Goal: Task Accomplishment & Management: Complete application form

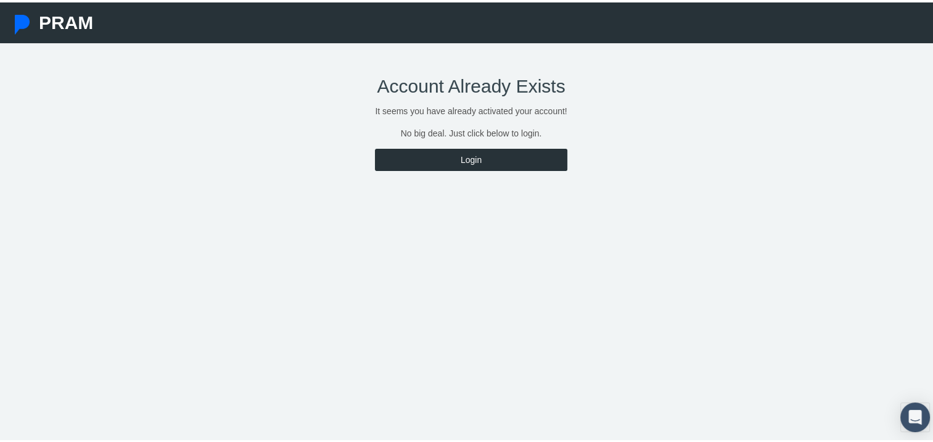
click at [467, 160] on link "Login" at bounding box center [471, 157] width 192 height 22
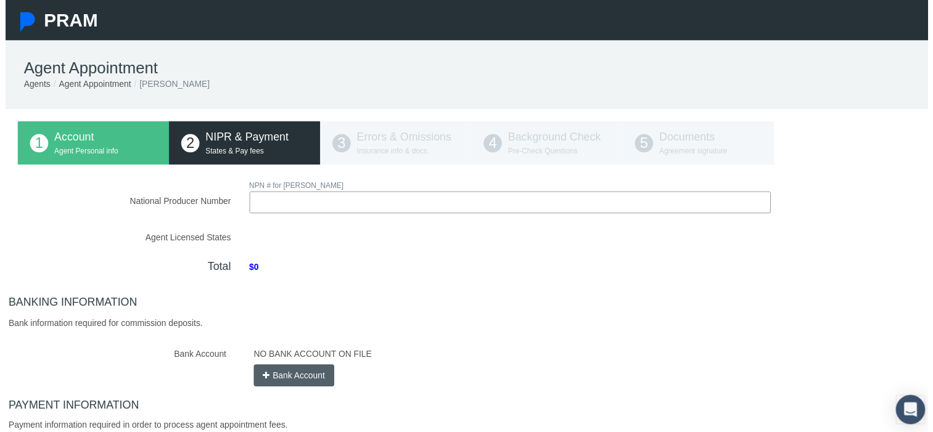
click at [350, 202] on input "National Producer Number" at bounding box center [511, 205] width 528 height 22
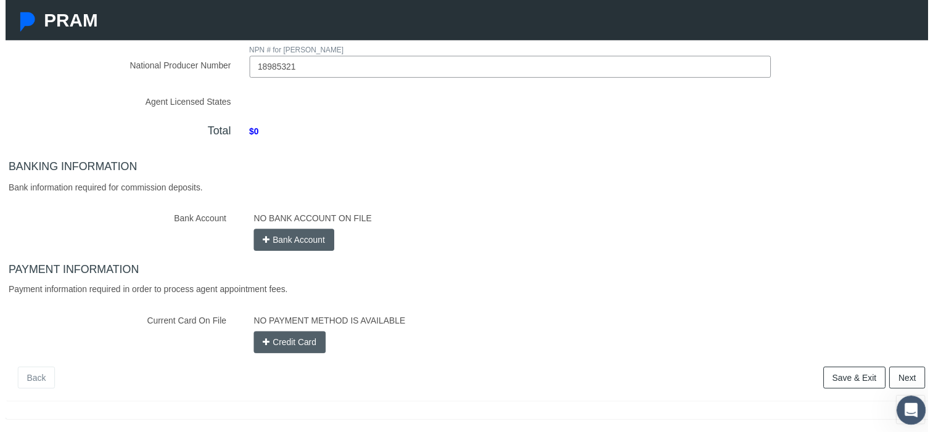
scroll to position [138, 0]
type input "18985321"
click at [298, 242] on div "NO BANK ACCOUNT ON FILE Bank Account" at bounding box center [590, 231] width 697 height 44
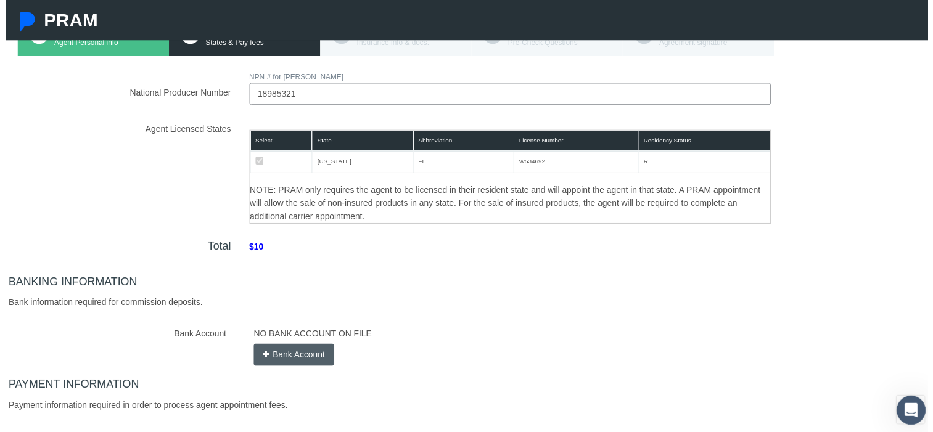
scroll to position [110, 0]
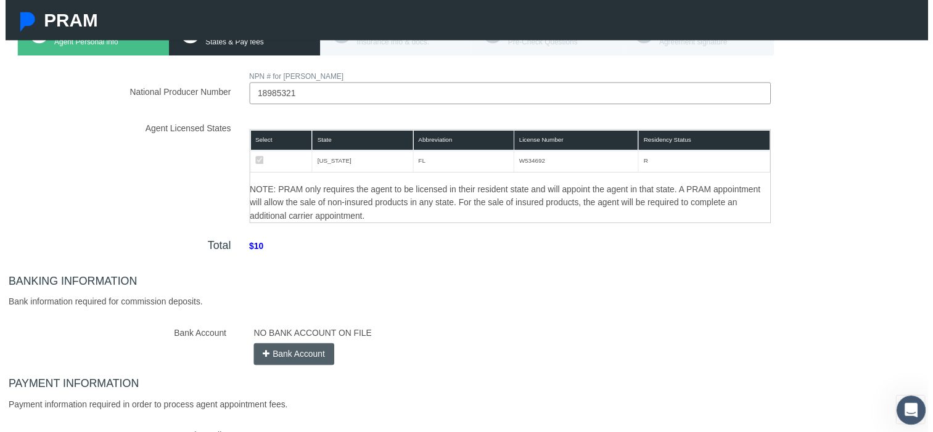
click at [253, 250] on span "$10" at bounding box center [253, 252] width 33 height 28
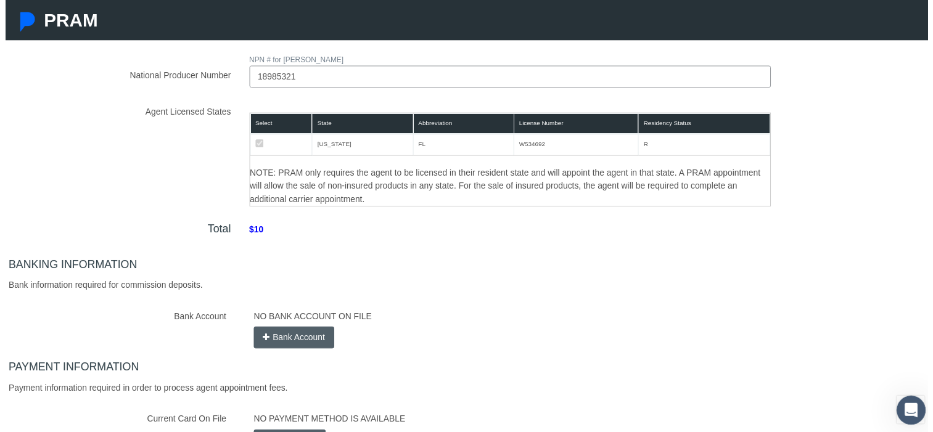
scroll to position [126, 0]
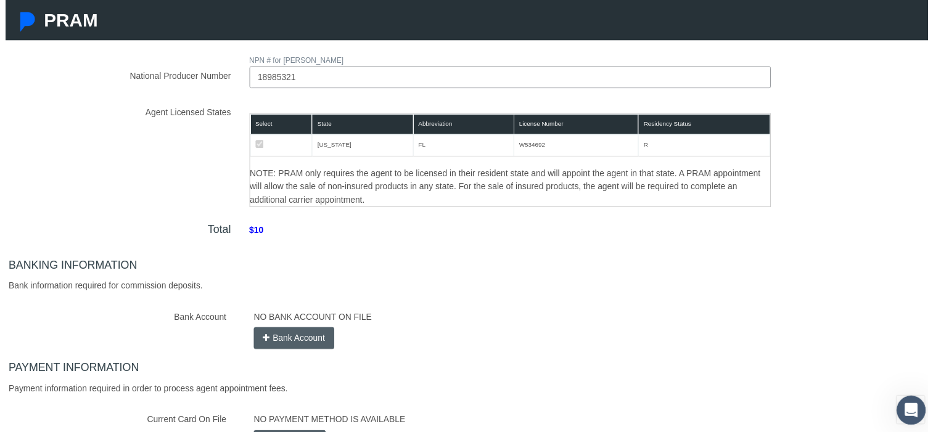
click at [306, 349] on button "Bank Account" at bounding box center [291, 342] width 81 height 22
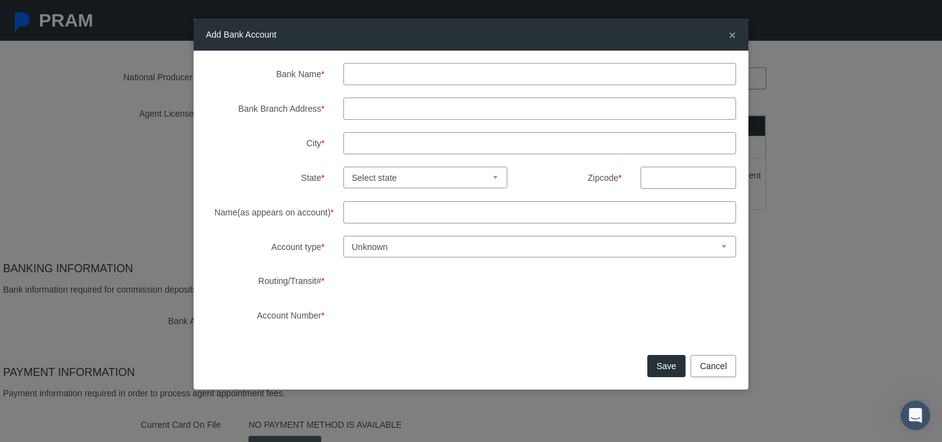
click at [414, 76] on input "Bank Name *" at bounding box center [539, 74] width 393 height 22
type input "chase"
click at [407, 106] on input "Bank Branch Address *" at bounding box center [539, 108] width 393 height 22
type input "4102 13TH ST W"
type input "LEHIGH ACRES"
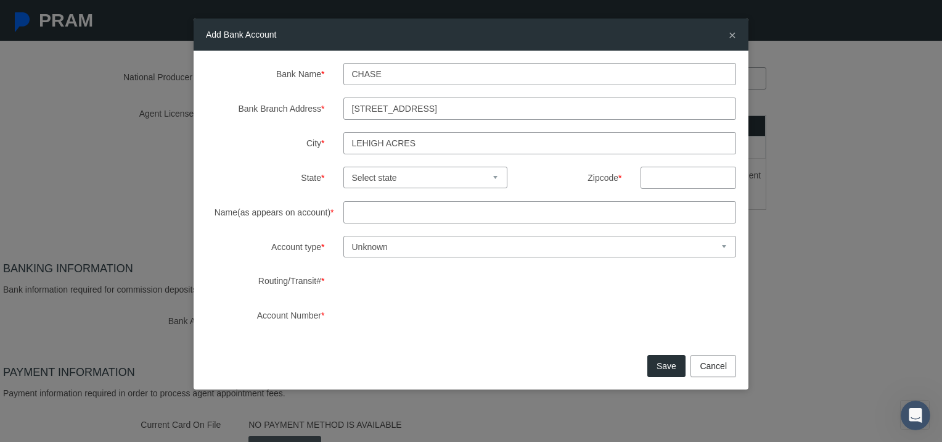
select select "FL"
type input "33971"
type input "[PERSON_NAME]"
click at [414, 244] on select "Unknown Checking Savings" at bounding box center [539, 247] width 393 height 22
select select "1"
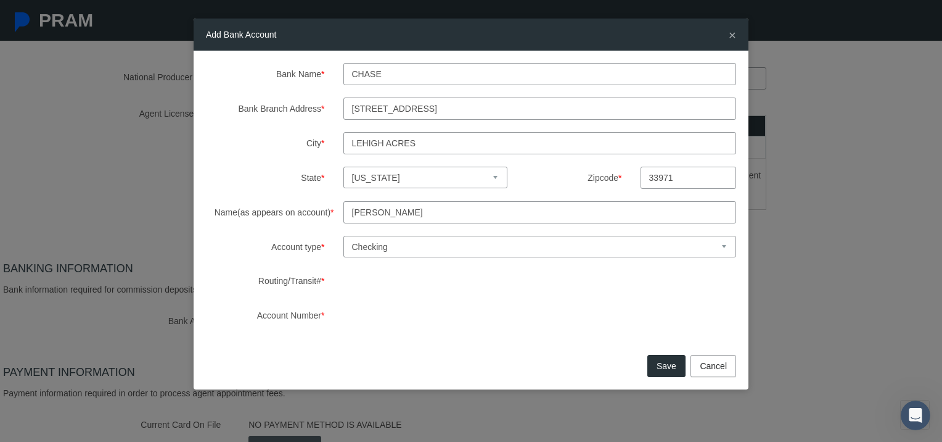
click at [343, 236] on select "Unknown Checking Savings" at bounding box center [539, 247] width 393 height 22
click at [676, 375] on button "Save" at bounding box center [666, 366] width 38 height 22
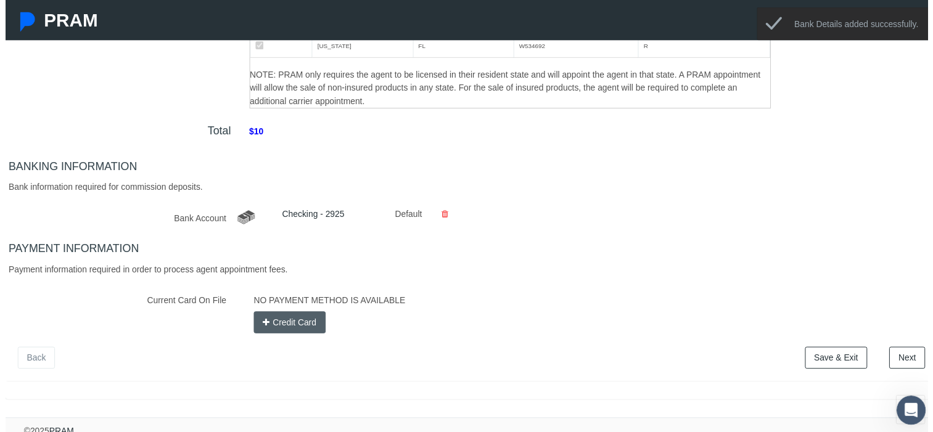
scroll to position [242, 0]
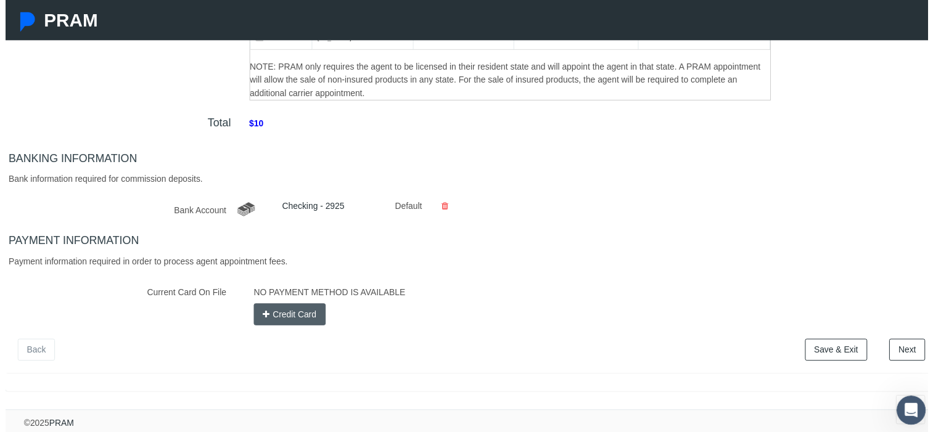
click at [312, 313] on button "Credit Card" at bounding box center [287, 318] width 73 height 22
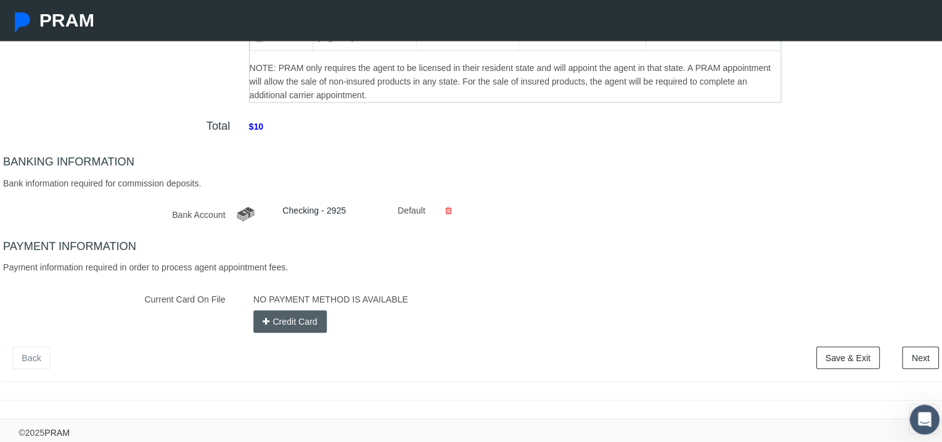
scroll to position [233, 0]
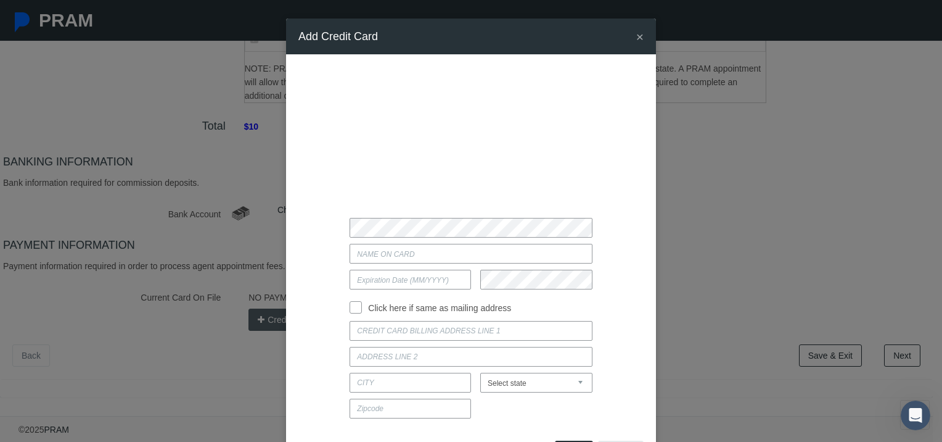
click at [411, 255] on input "Current Card On File" at bounding box center [471, 254] width 242 height 20
type input "[PERSON_NAME]"
click at [438, 280] on input "text" at bounding box center [410, 279] width 121 height 20
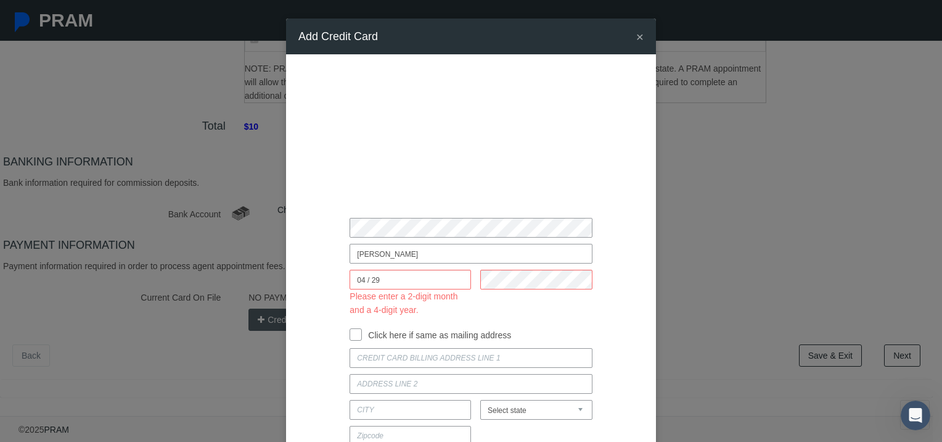
click at [429, 281] on input "04 / 29" at bounding box center [410, 279] width 121 height 20
click at [545, 316] on div at bounding box center [531, 292] width 121 height 47
click at [449, 277] on input "04 / 29" at bounding box center [410, 279] width 121 height 20
type input "0"
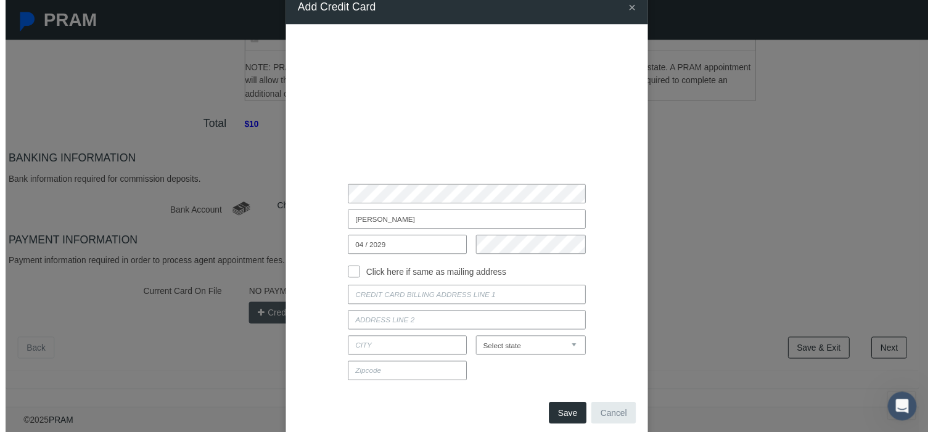
scroll to position [51, 0]
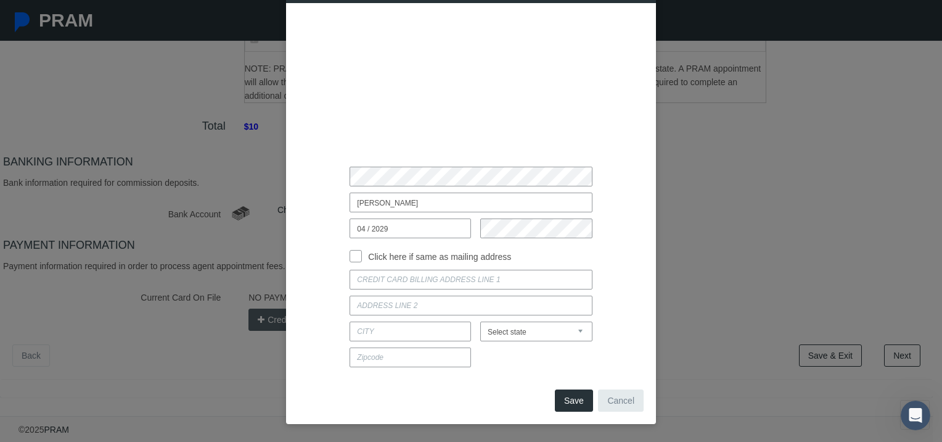
type input "04 / 2029"
click at [367, 261] on label "Click here if same as mailing address" at bounding box center [436, 257] width 149 height 14
click at [362, 261] on input "Click here if same as mailing address" at bounding box center [356, 255] width 12 height 12
checkbox input "true"
type input "4102 13TH ST W"
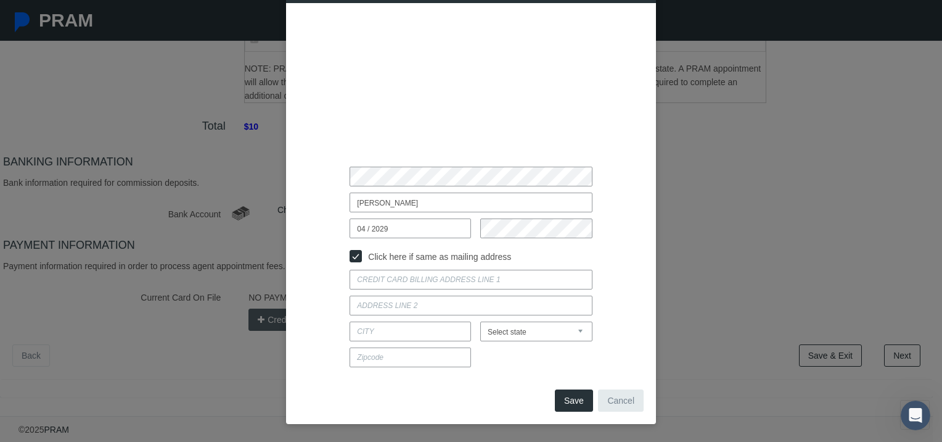
type input "LEHIGH ACRES"
select select "FL"
type input "33971"
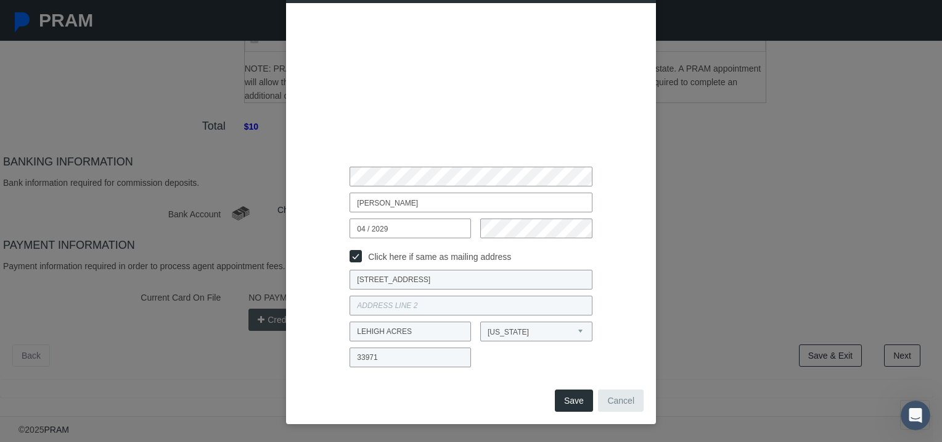
click at [573, 399] on button "Save" at bounding box center [574, 400] width 38 height 22
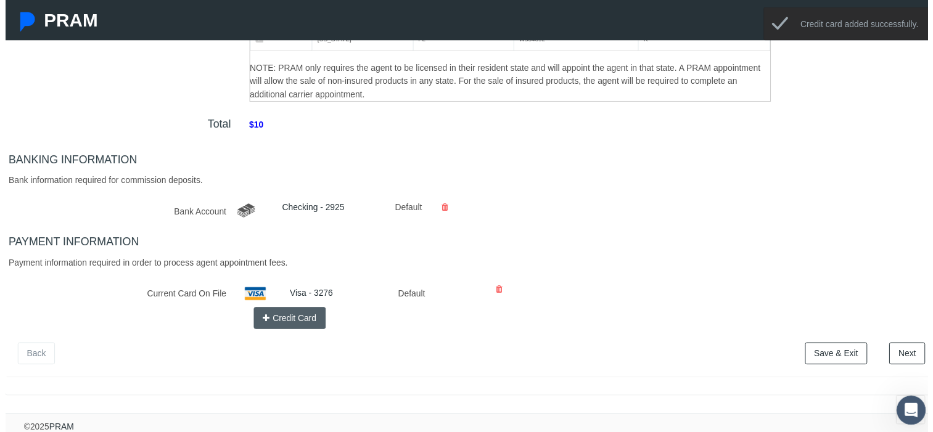
click at [903, 358] on link "Next" at bounding box center [912, 358] width 36 height 22
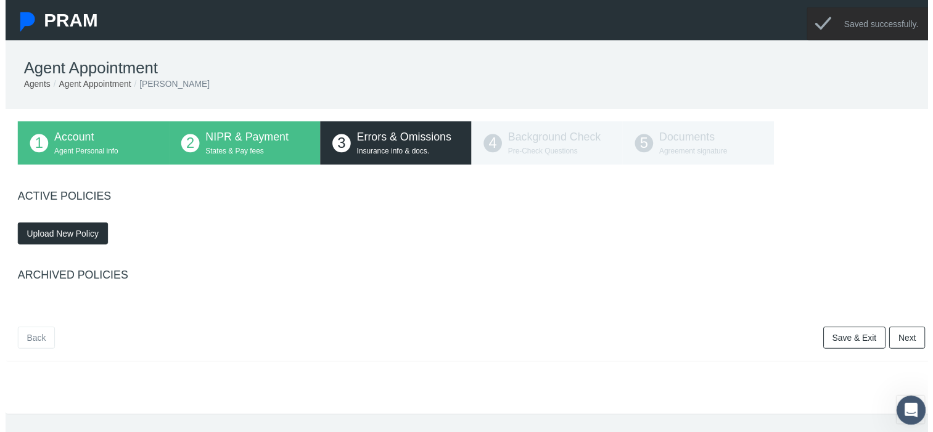
scroll to position [0, 0]
click at [911, 348] on link "Next" at bounding box center [912, 342] width 36 height 22
click at [344, 266] on div "ARCHIVED POLICIES" at bounding box center [471, 288] width 936 height 57
click at [86, 236] on span "Upload New Policy" at bounding box center [58, 236] width 73 height 10
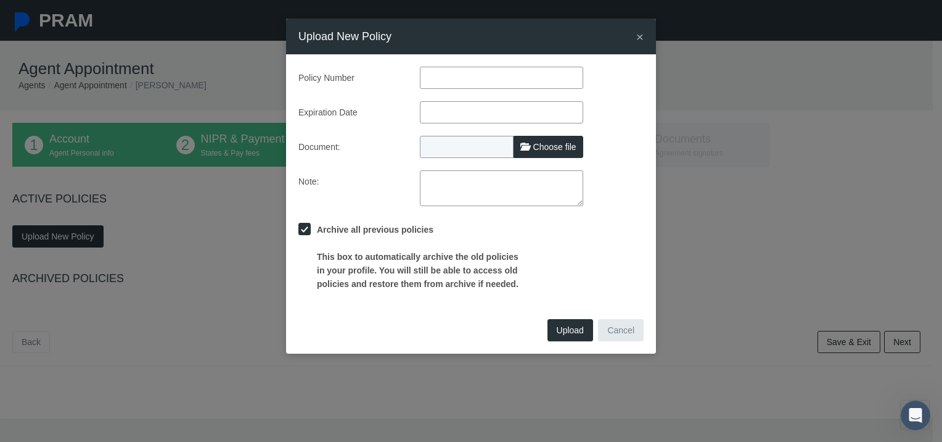
click at [463, 72] on input "text" at bounding box center [501, 78] width 163 height 22
type input "596427449"
click at [491, 116] on input "text" at bounding box center [501, 112] width 163 height 22
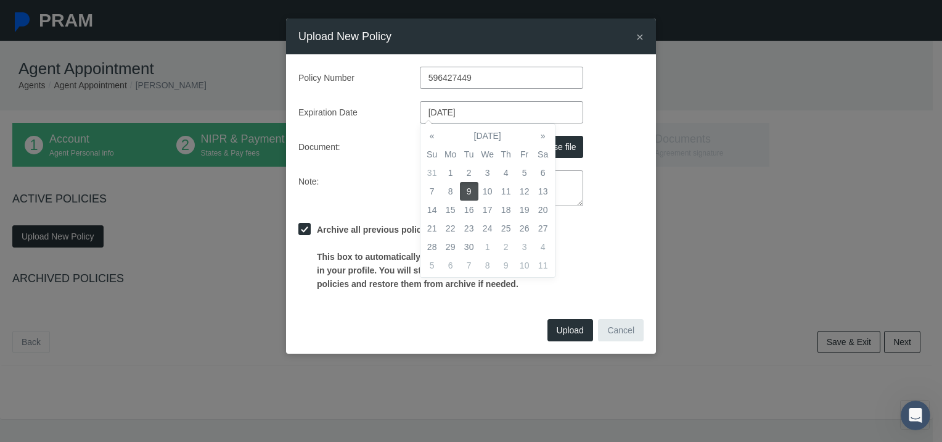
click at [624, 138] on div "Policy Number 596427449 Expiration Date 09/09/2025 Document: Choose file Note:" at bounding box center [470, 179] width 345 height 224
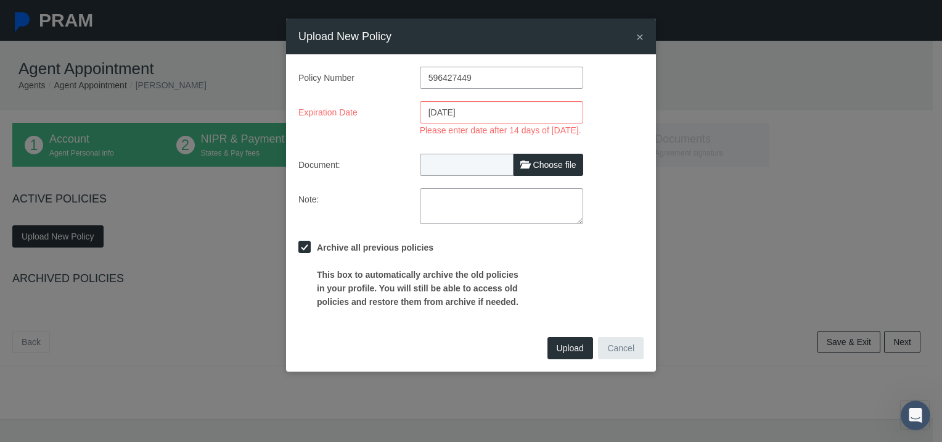
click at [530, 117] on input "09/09/2025" at bounding box center [501, 112] width 163 height 22
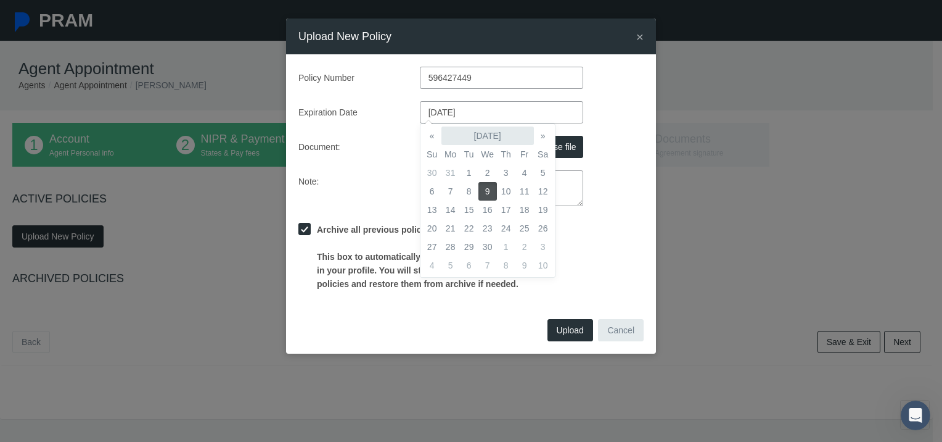
click at [446, 141] on th "September 2026" at bounding box center [488, 135] width 92 height 18
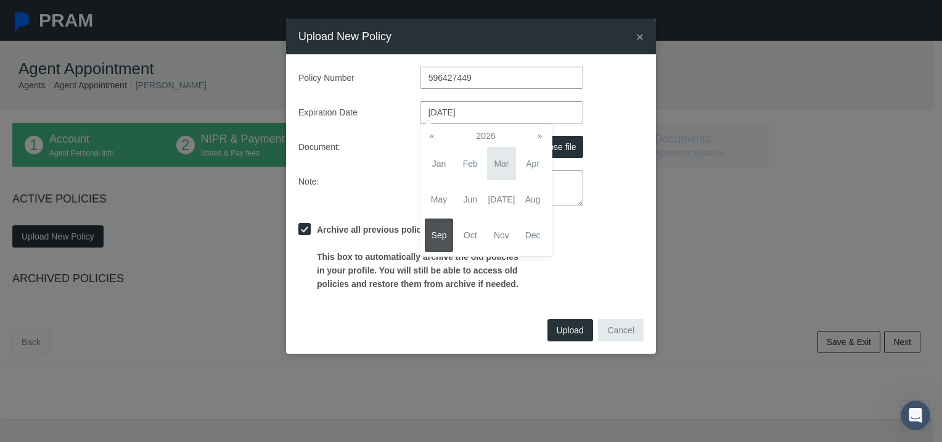
click at [508, 168] on span "Mar" at bounding box center [501, 163] width 29 height 33
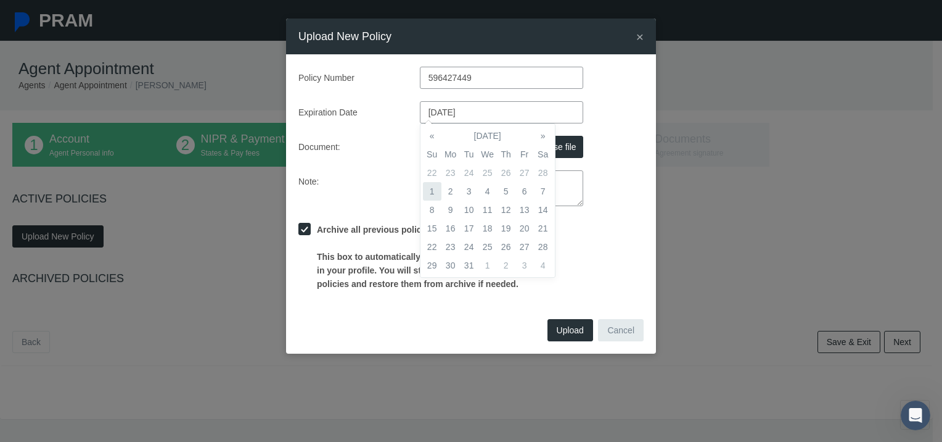
click at [432, 191] on td "1" at bounding box center [432, 191] width 18 height 18
type input "03/01/2026"
click at [614, 134] on div "Policy Number 596427449 Expiration Date 03/01/2026 Document: Choose file Note:" at bounding box center [470, 179] width 345 height 224
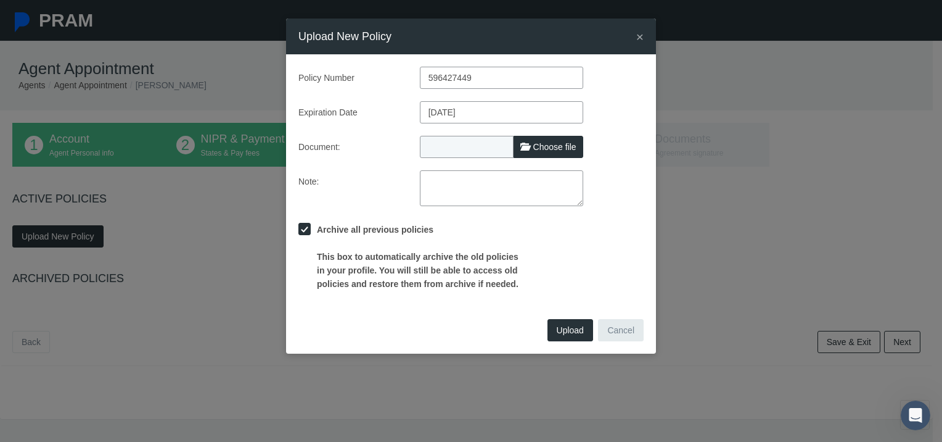
click at [554, 155] on label "Choose file" at bounding box center [549, 147] width 70 height 22
click at [554, 153] on input "Choose file" at bounding box center [501, 144] width 163 height 17
type input "C:\fakepath\NAPA E&O Certificado .pdf"
type input "NAPA E&O Certificado .pdf"
click at [578, 335] on button "Upload" at bounding box center [571, 330] width 46 height 22
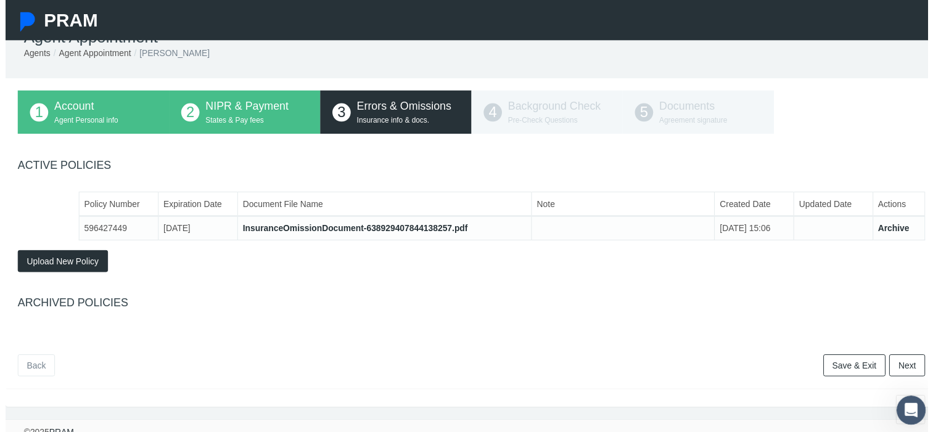
scroll to position [50, 0]
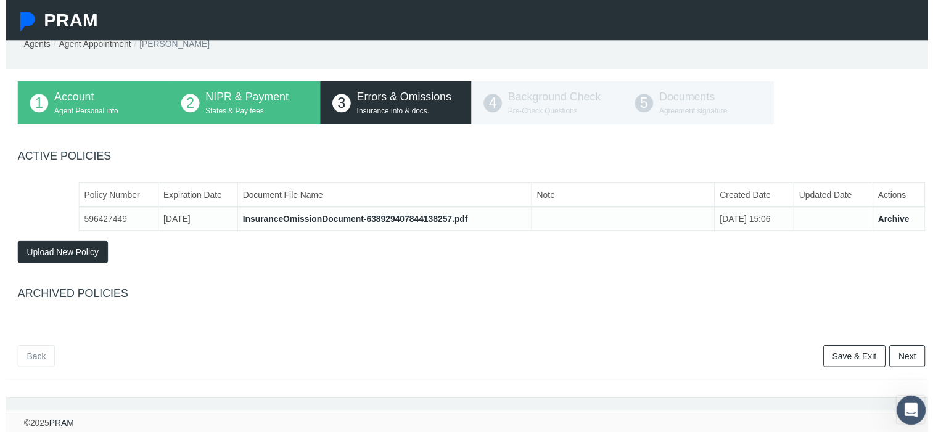
click at [908, 353] on link "Next" at bounding box center [912, 360] width 36 height 22
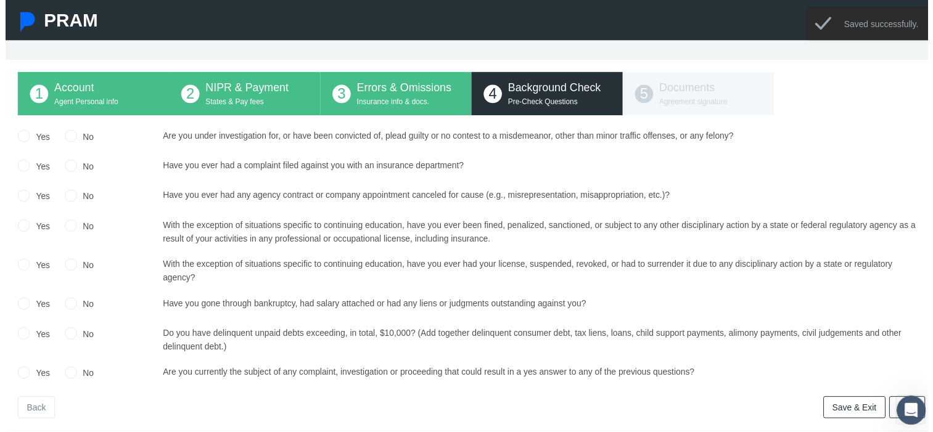
click at [79, 141] on label "No" at bounding box center [80, 138] width 17 height 14
click at [72, 141] on input "No" at bounding box center [66, 136] width 12 height 12
radio input "true"
click at [75, 171] on label "No" at bounding box center [80, 169] width 17 height 14
click at [72, 171] on input "No" at bounding box center [66, 166] width 12 height 12
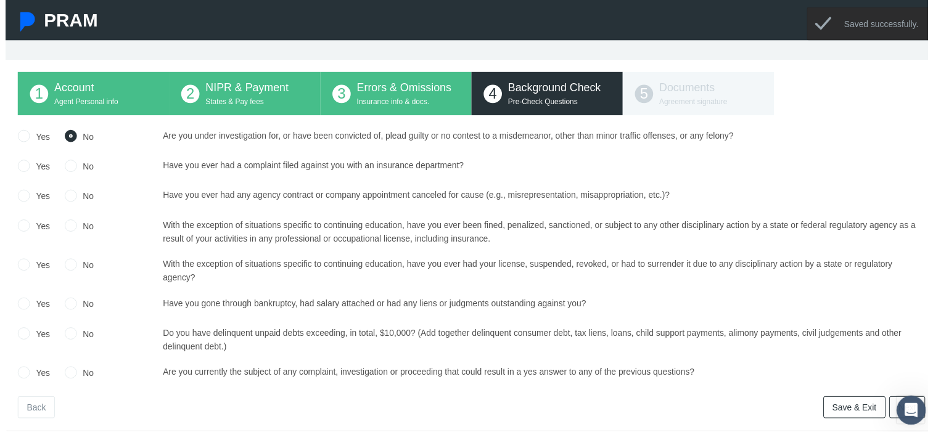
radio input "true"
click at [83, 199] on label "No" at bounding box center [80, 199] width 17 height 14
click at [72, 199] on input "No" at bounding box center [66, 197] width 12 height 12
radio input "true"
click at [81, 232] on label "No" at bounding box center [80, 229] width 17 height 14
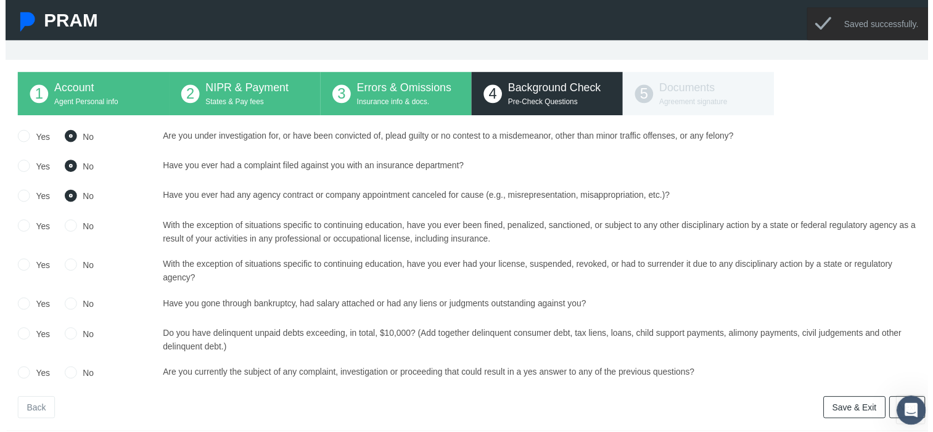
click at [72, 232] on input "No" at bounding box center [66, 227] width 12 height 12
radio input "true"
click at [83, 266] on label "No" at bounding box center [80, 268] width 17 height 14
click at [72, 266] on input "No" at bounding box center [66, 266] width 12 height 12
radio input "true"
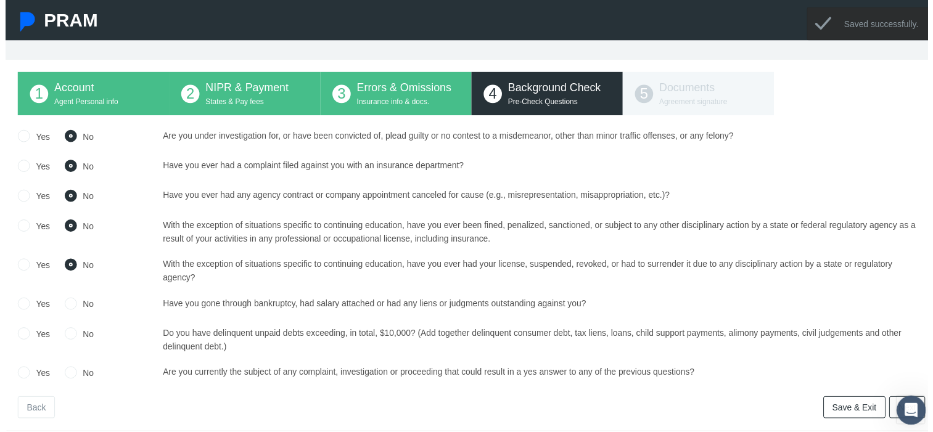
click at [84, 309] on label "No" at bounding box center [80, 308] width 17 height 14
click at [72, 309] on input "No" at bounding box center [66, 306] width 12 height 12
radio input "true"
click at [86, 337] on label "No" at bounding box center [80, 338] width 17 height 14
click at [72, 337] on input "No" at bounding box center [66, 336] width 12 height 12
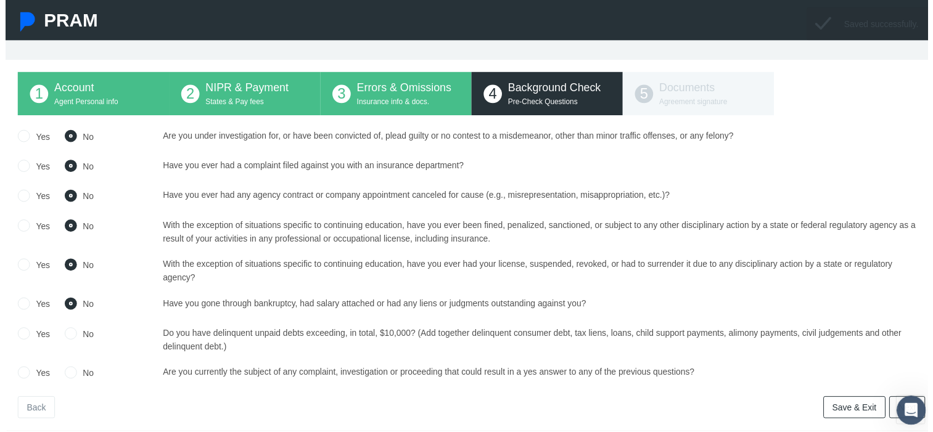
radio input "true"
click at [86, 374] on label "No" at bounding box center [80, 378] width 17 height 14
click at [72, 374] on input "No" at bounding box center [66, 375] width 12 height 12
radio input "true"
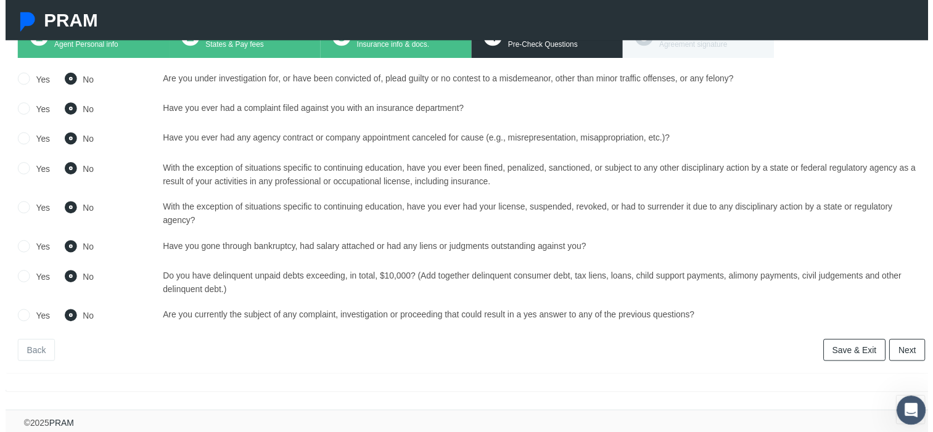
click at [911, 351] on link "Next" at bounding box center [912, 354] width 36 height 22
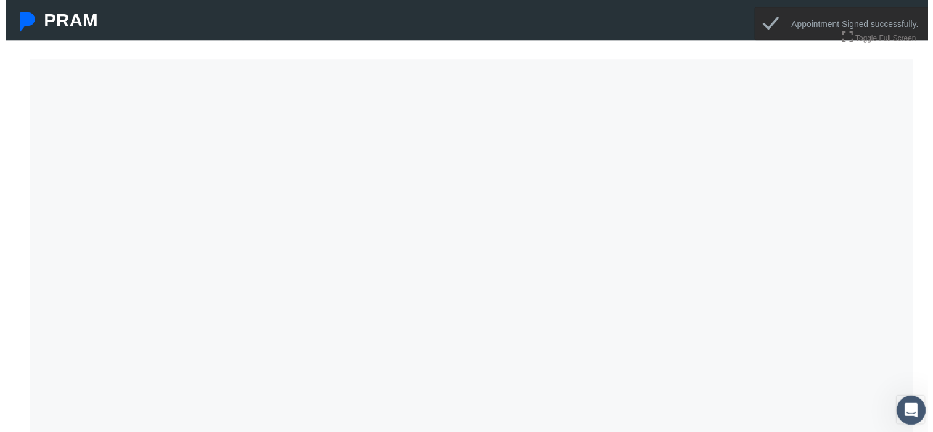
scroll to position [50, 0]
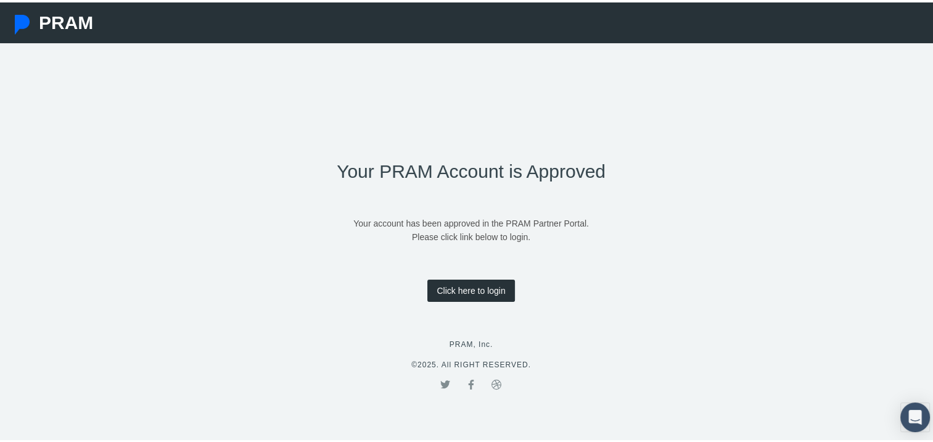
click at [482, 289] on link "Click here to login" at bounding box center [470, 288] width 87 height 22
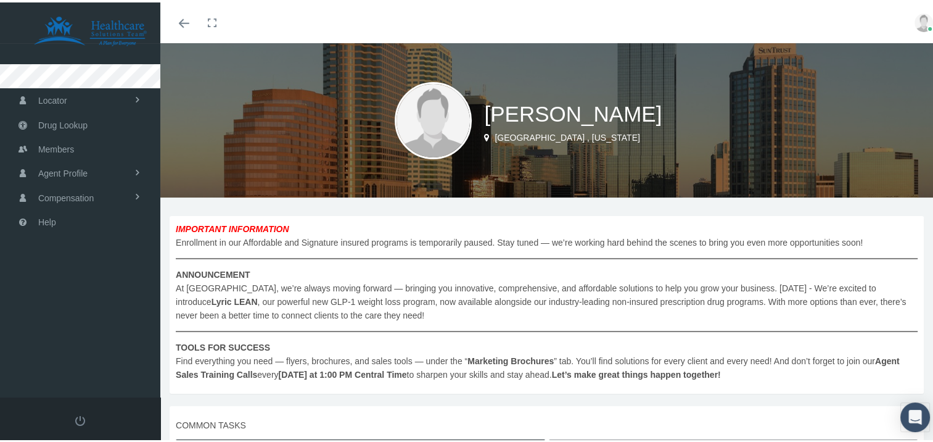
click at [552, 269] on span "IMPORTANT INFORMATION Enrollment in our Affordable and Signature insured progra…" at bounding box center [547, 299] width 742 height 159
click at [701, 12] on div "Toggle menubar Toggle fullscreen Profile Logout" at bounding box center [551, 20] width 763 height 41
click at [73, 149] on span "Members" at bounding box center [56, 146] width 36 height 23
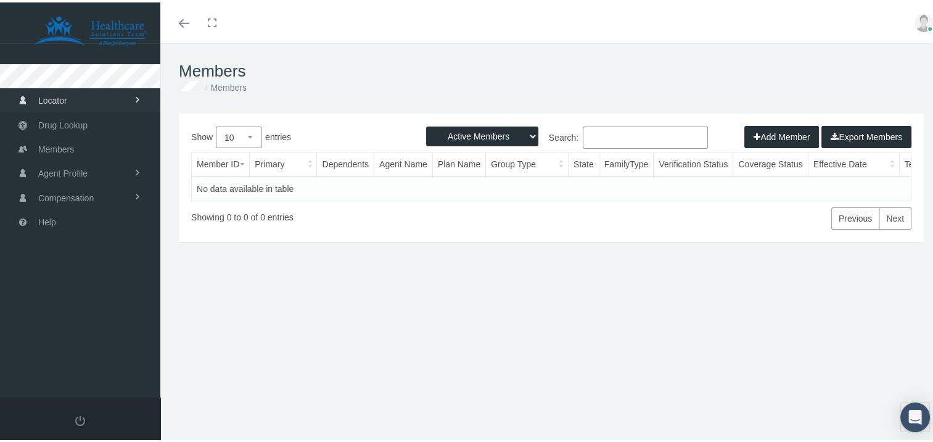
click at [62, 102] on span "Locator" at bounding box center [52, 97] width 29 height 23
